Goal: Navigation & Orientation: Find specific page/section

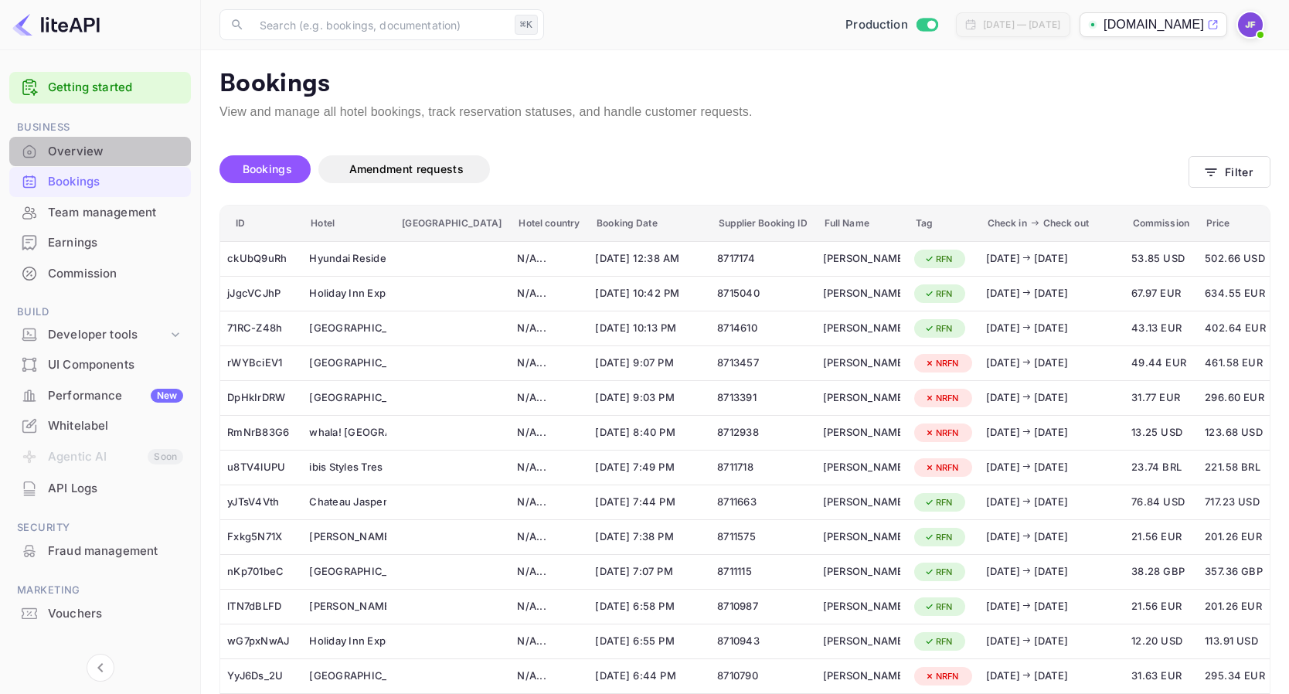
click at [78, 151] on div "Overview" at bounding box center [115, 152] width 135 height 18
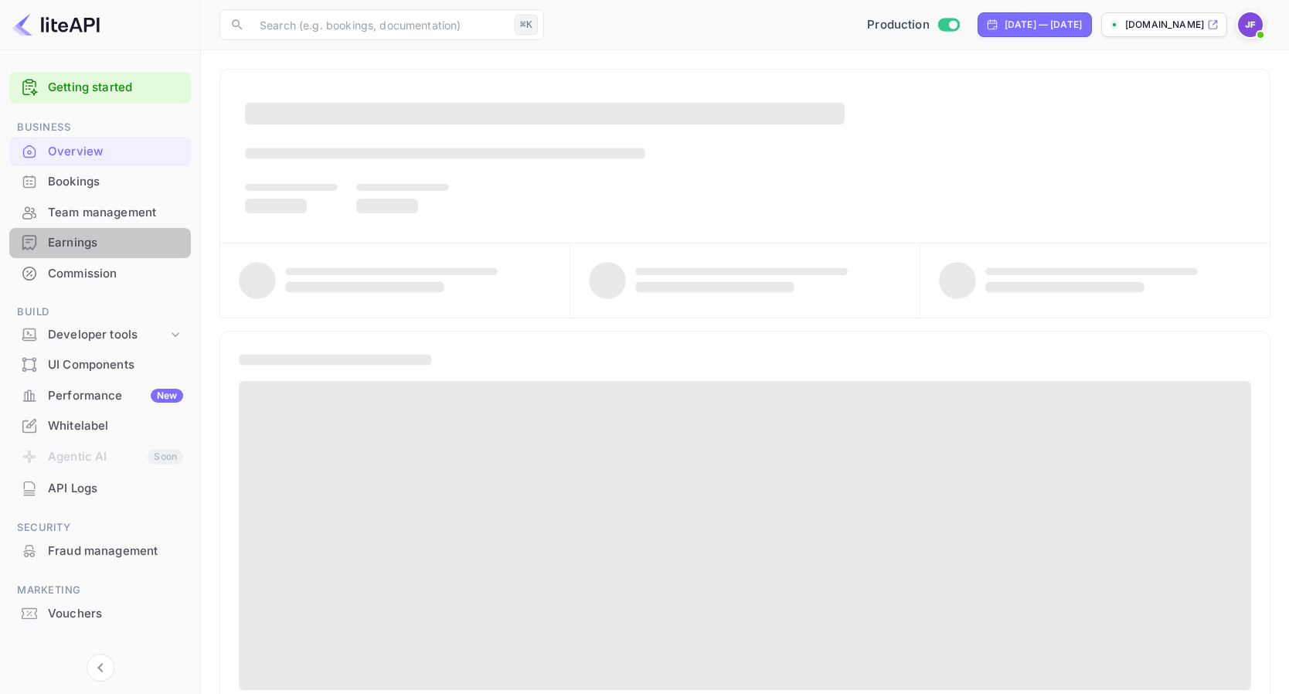
click at [89, 241] on div "Earnings" at bounding box center [115, 243] width 135 height 18
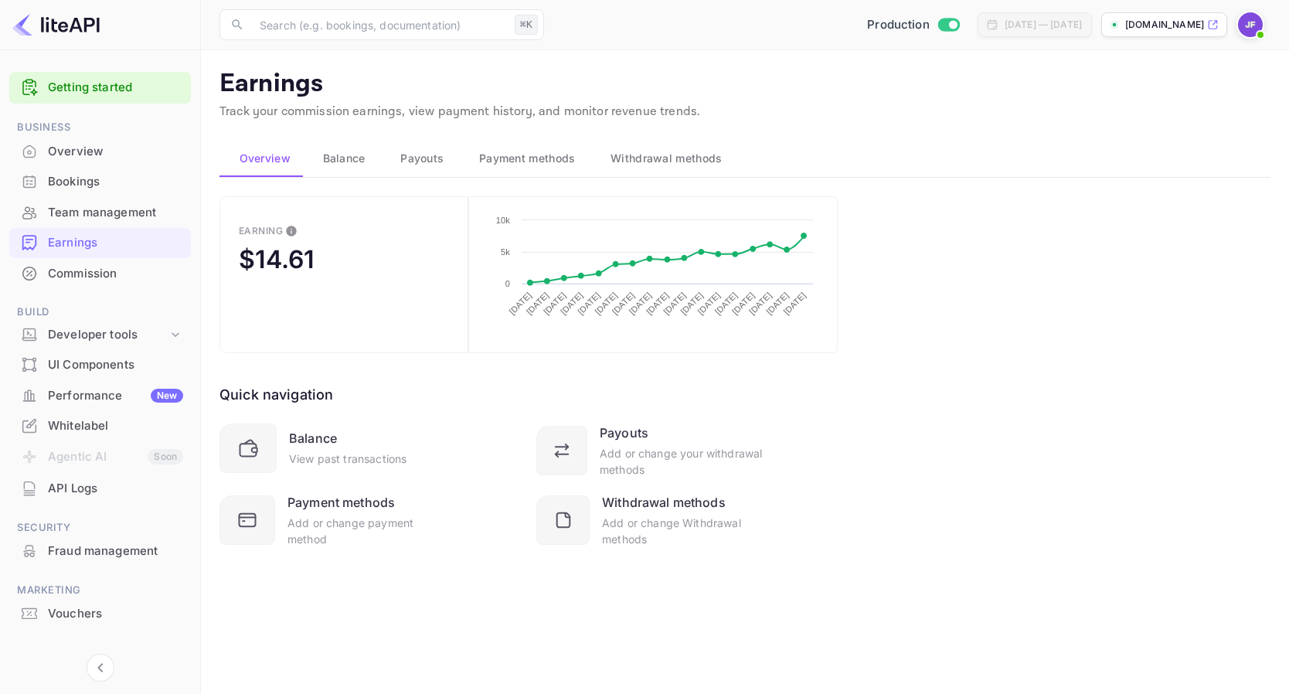
click at [343, 157] on span "Balance" at bounding box center [344, 158] width 43 height 19
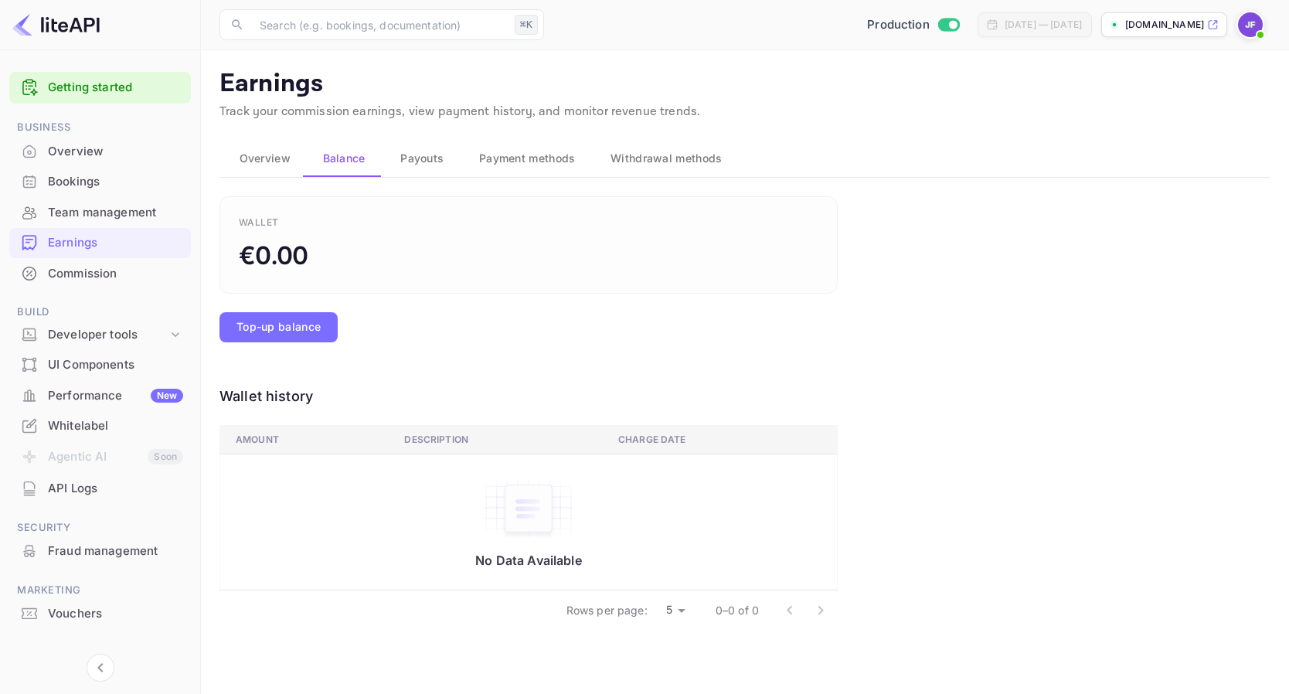
click at [91, 155] on div "Overview" at bounding box center [115, 152] width 135 height 18
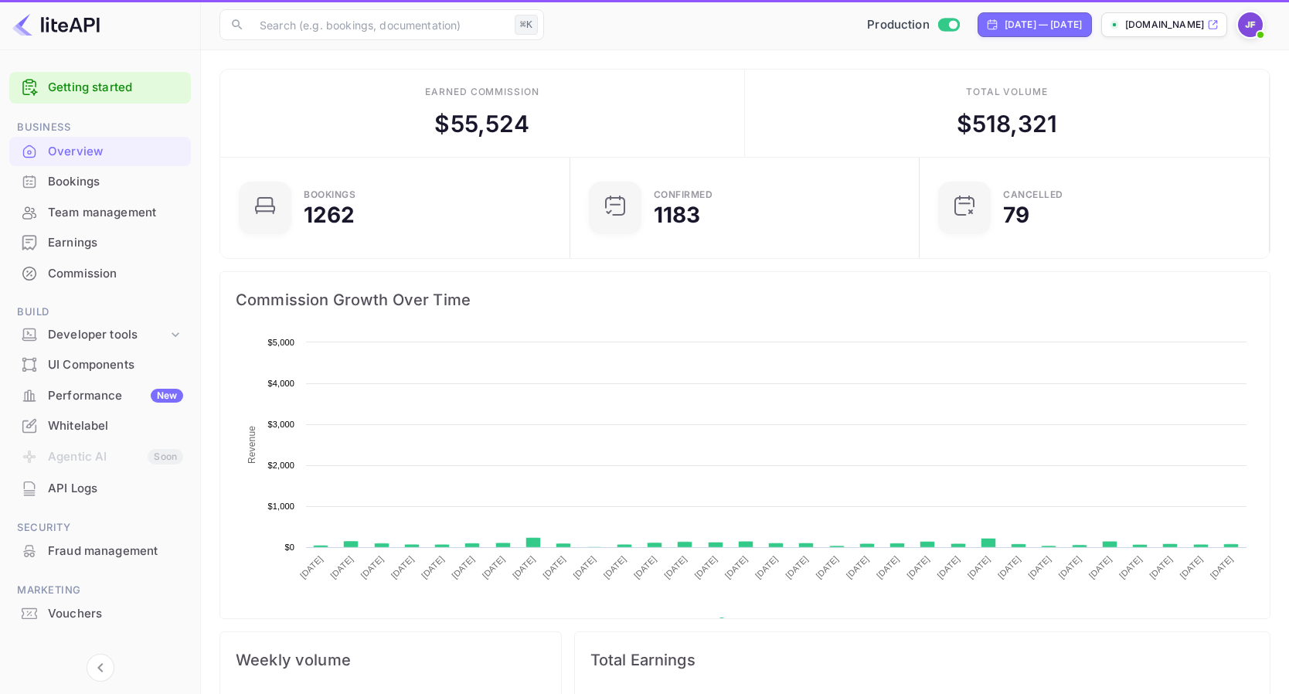
scroll to position [1, 1]
